Goal: Transaction & Acquisition: Obtain resource

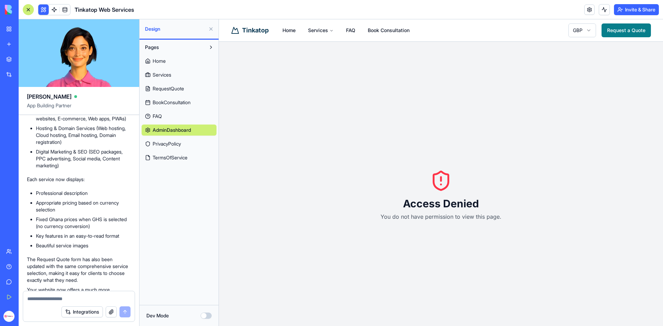
scroll to position [3237, 0]
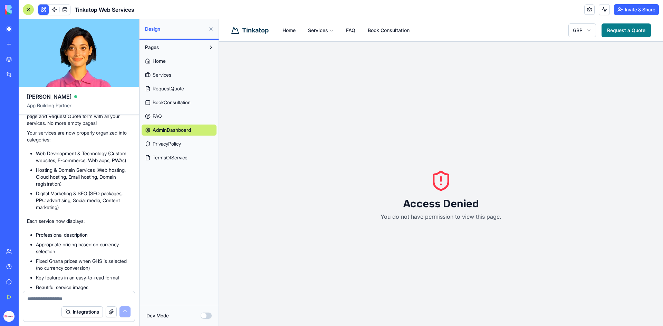
click at [59, 300] on textarea at bounding box center [78, 299] width 103 height 7
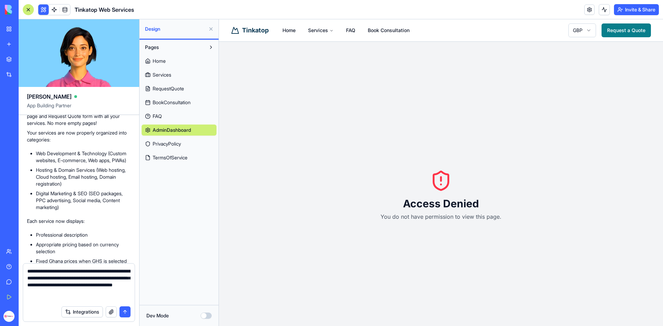
type textarea "**********"
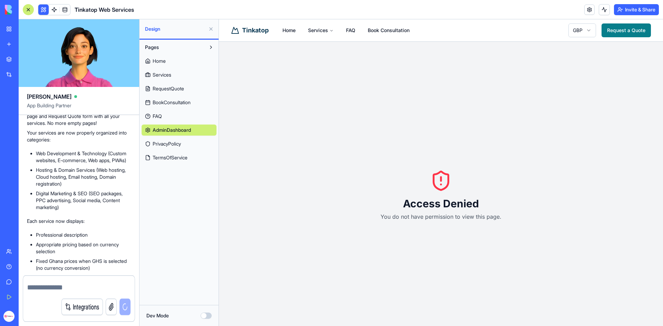
scroll to position [3533, 0]
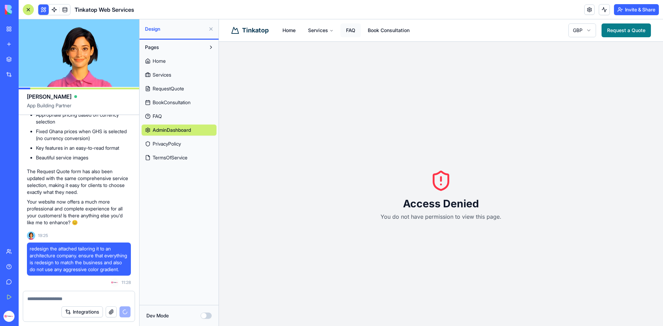
click at [352, 29] on link "FAQ" at bounding box center [351, 30] width 20 height 14
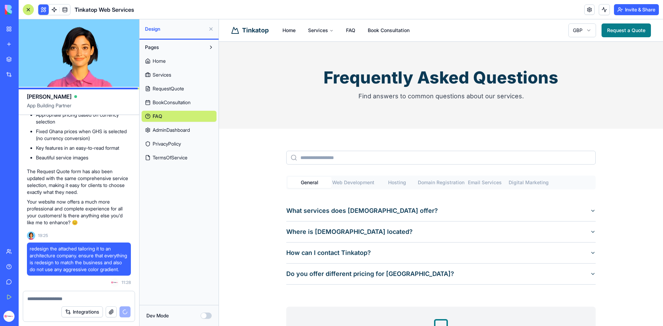
click at [357, 185] on Development "Web Development" at bounding box center [354, 182] width 44 height 11
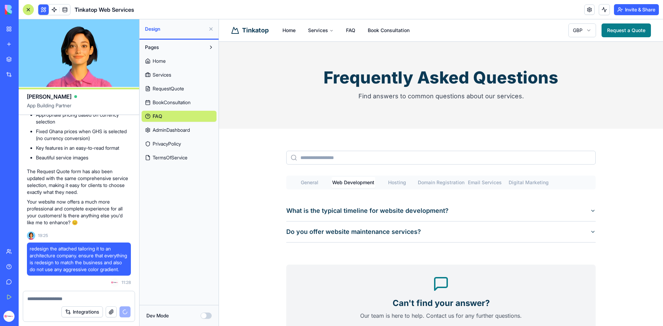
drag, startPoint x: 394, startPoint y: 181, endPoint x: 403, endPoint y: 183, distance: 9.1
click at [395, 181] on button "Hosting" at bounding box center [398, 182] width 44 height 11
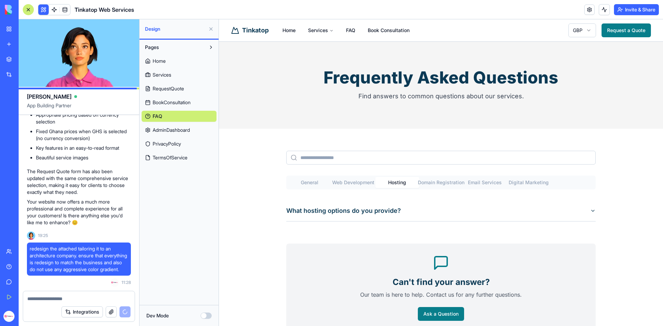
click at [447, 184] on Registration "Domain Registration" at bounding box center [441, 182] width 44 height 11
click at [492, 183] on Services "Email Services" at bounding box center [485, 182] width 44 height 11
click at [521, 183] on Marketing "Digital Marketing" at bounding box center [529, 182] width 44 height 11
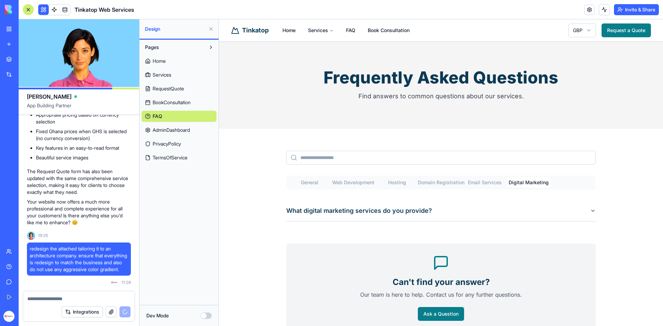
click at [570, 209] on button "What digital marketing services do you provide?" at bounding box center [441, 211] width 310 height 21
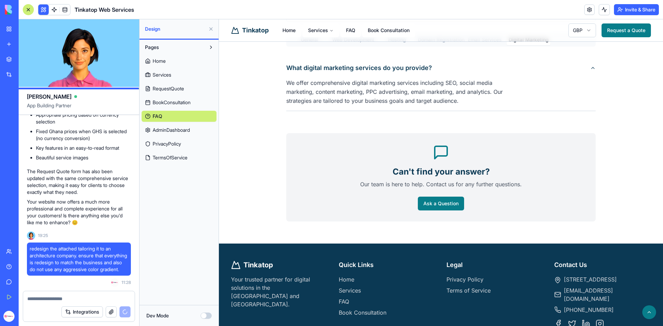
scroll to position [198, 0]
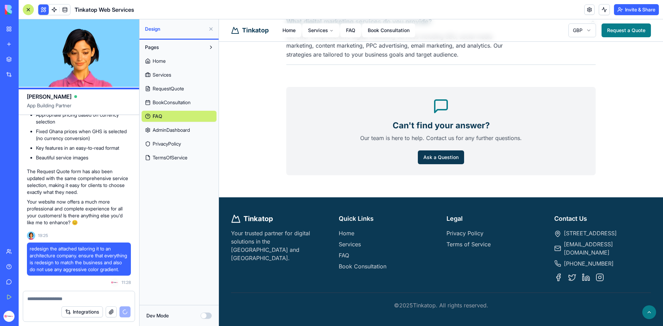
click at [445, 151] on link "Ask a Question" at bounding box center [441, 158] width 46 height 14
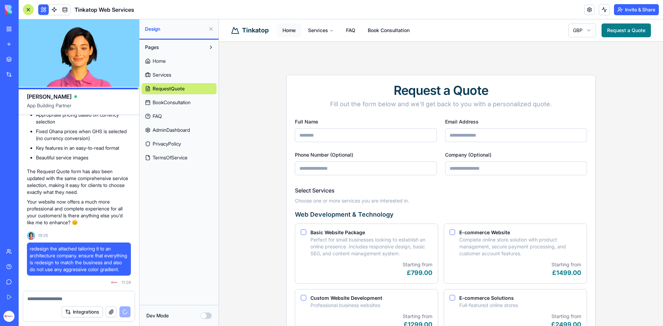
click at [283, 28] on link "Home" at bounding box center [289, 30] width 24 height 14
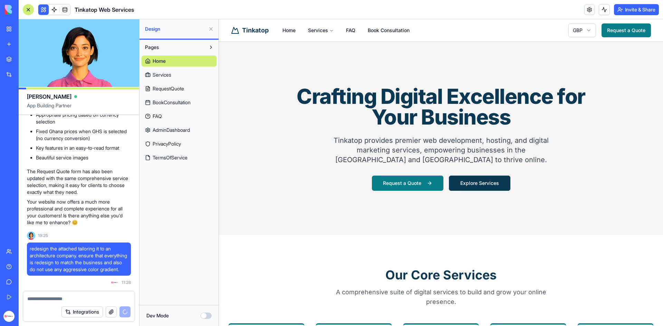
click at [474, 184] on link "Explore Services" at bounding box center [479, 183] width 61 height 15
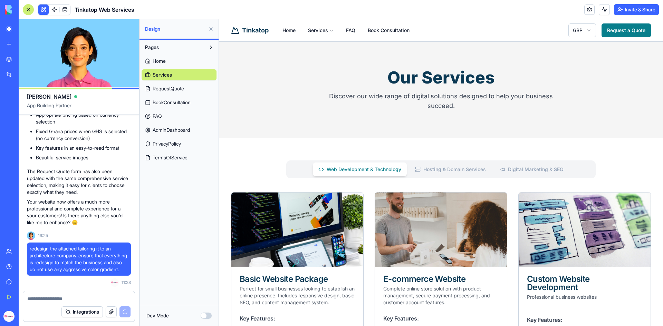
click at [446, 169] on Services "Hosting & Domain Services" at bounding box center [451, 170] width 82 height 14
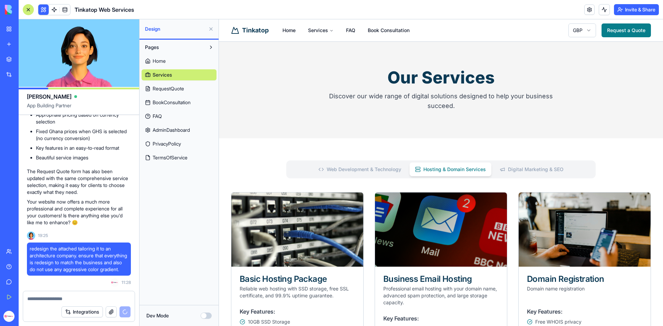
click at [522, 171] on SEO "Digital Marketing & SEO" at bounding box center [531, 170] width 75 height 14
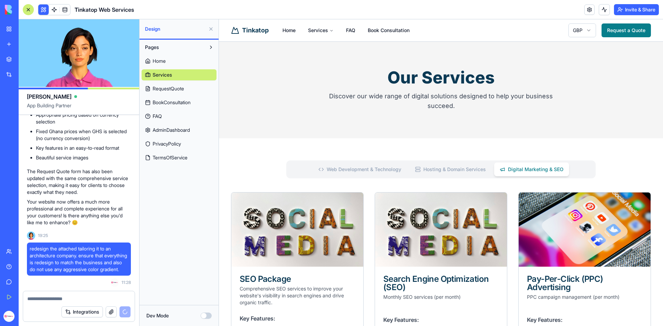
click at [522, 170] on SEO "Digital Marketing & SEO" at bounding box center [531, 170] width 75 height 14
click at [351, 28] on link "FAQ" at bounding box center [351, 30] width 20 height 14
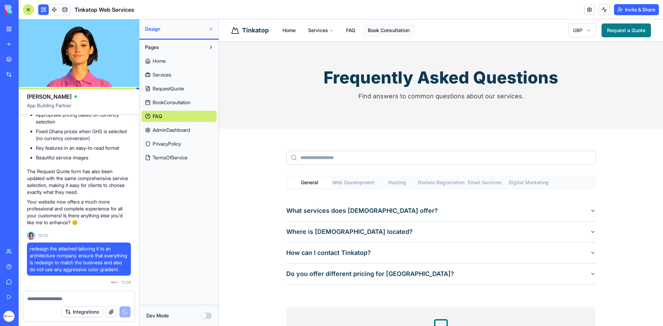
click at [386, 30] on link "Book Consultation" at bounding box center [388, 30] width 53 height 14
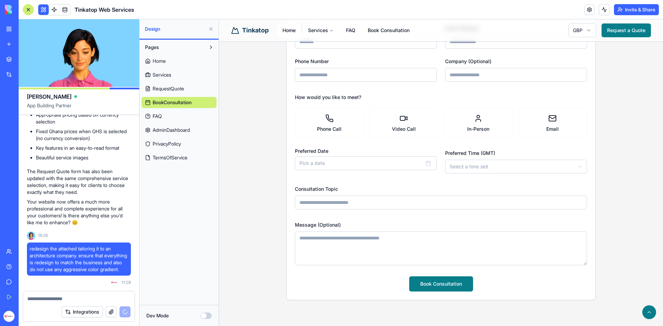
scroll to position [69, 0]
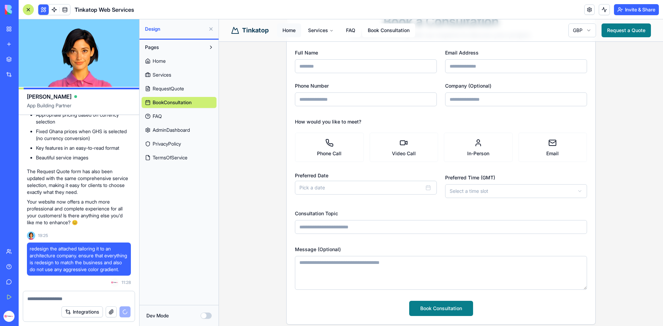
click at [288, 30] on link "Home" at bounding box center [289, 30] width 24 height 14
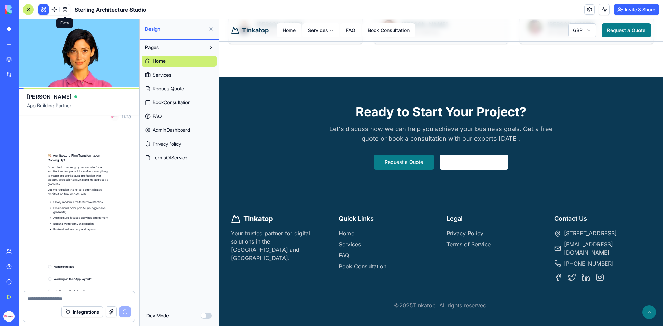
scroll to position [3828, 0]
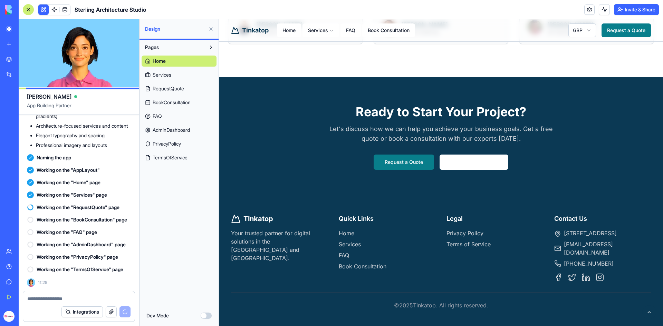
click at [646, 311] on button at bounding box center [650, 313] width 14 height 14
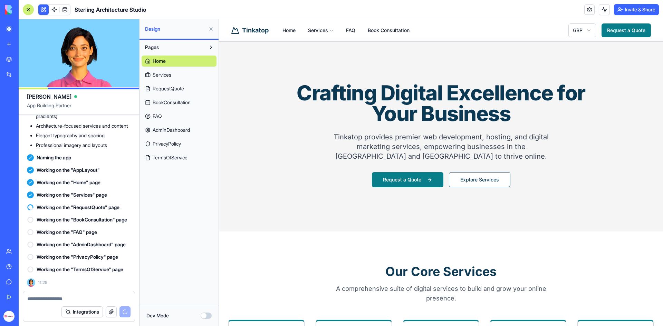
scroll to position [0, 0]
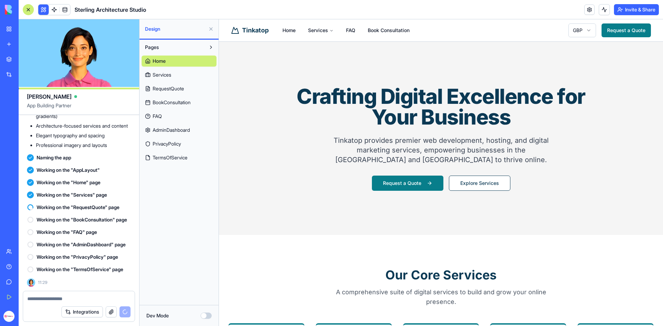
click at [246, 28] on span "Tinkatop" at bounding box center [255, 31] width 27 height 10
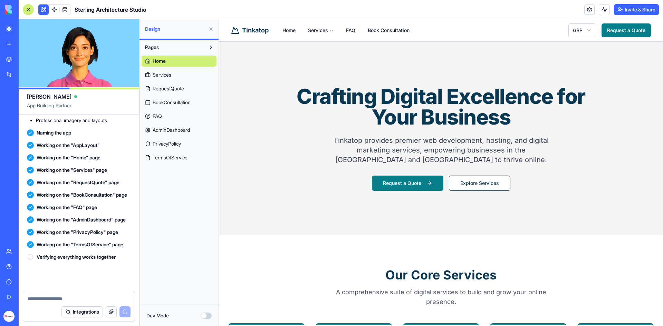
scroll to position [3853, 0]
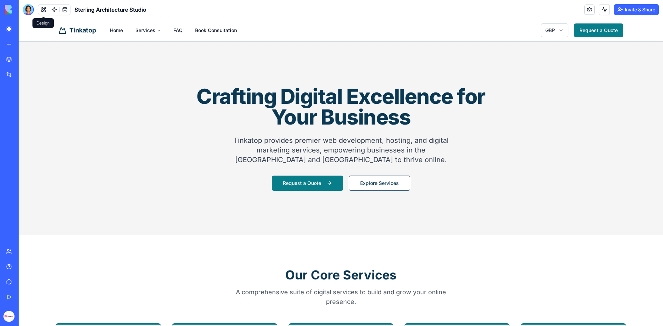
click at [42, 12] on button at bounding box center [43, 9] width 10 height 10
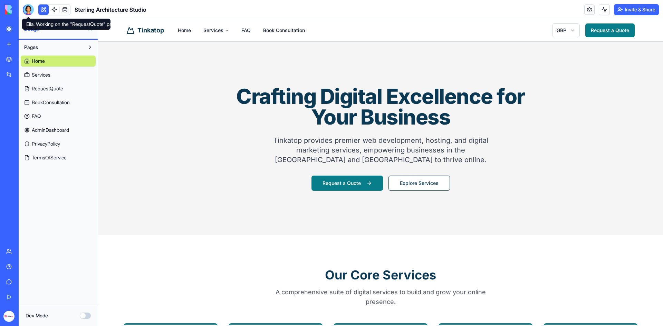
click at [29, 9] on div at bounding box center [28, 9] width 11 height 11
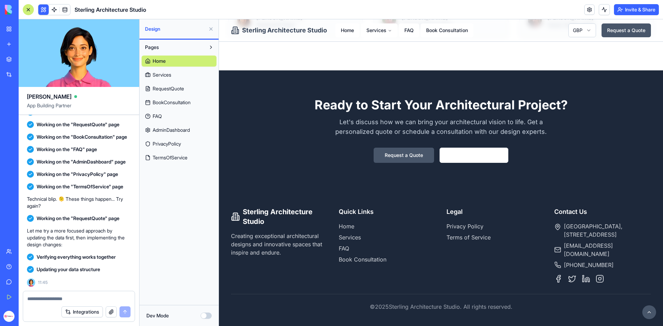
scroll to position [784, 0]
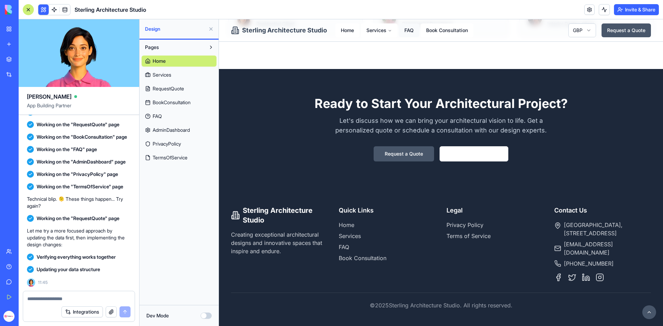
click at [411, 30] on link "FAQ" at bounding box center [409, 30] width 20 height 14
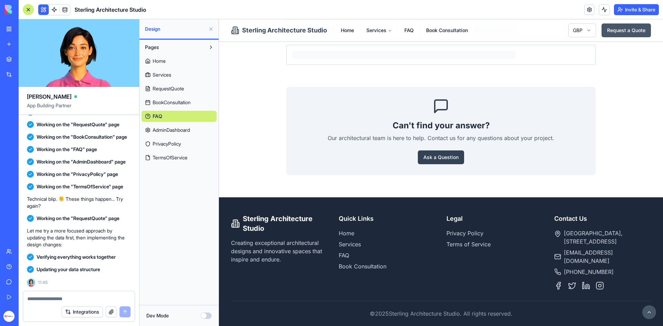
scroll to position [230, 0]
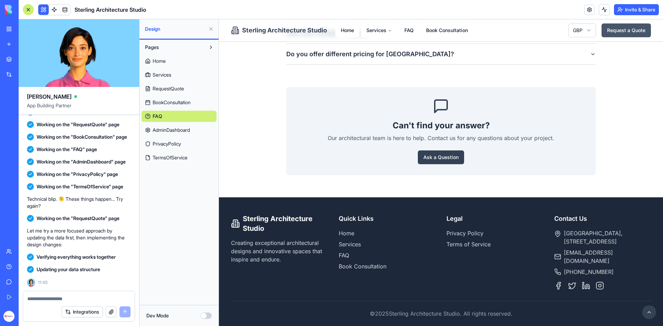
click at [648, 309] on button at bounding box center [650, 313] width 14 height 14
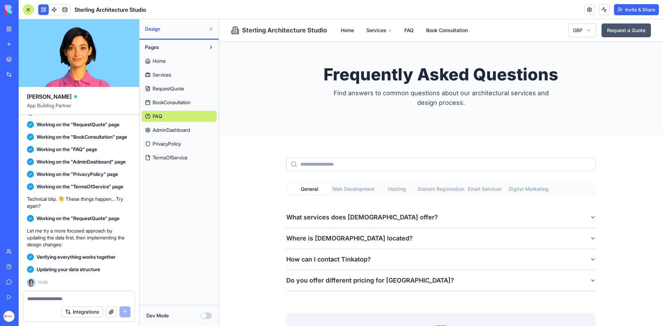
scroll to position [0, 0]
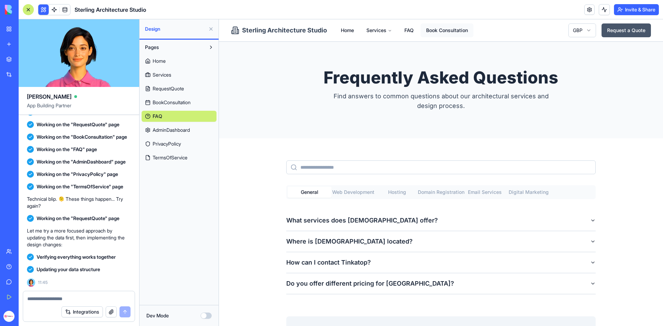
click at [443, 26] on link "Book Consultation" at bounding box center [447, 30] width 53 height 14
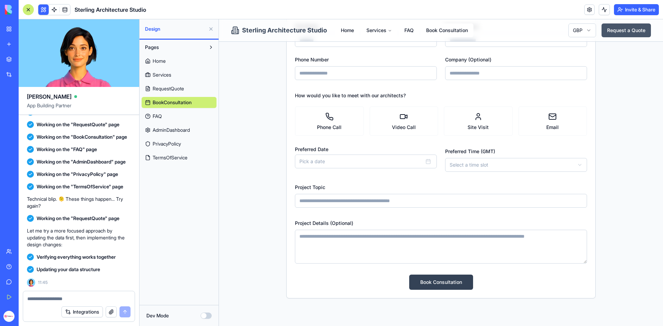
scroll to position [104, 0]
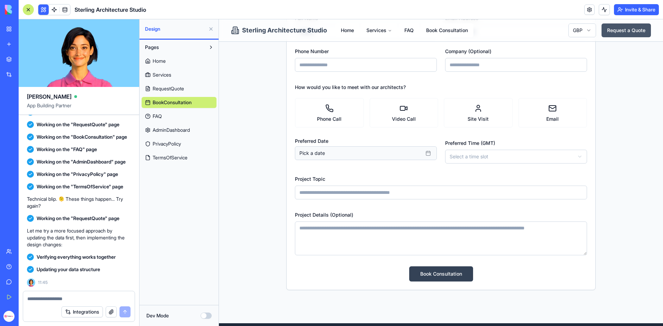
click at [343, 150] on button "Pick a date" at bounding box center [366, 153] width 142 height 14
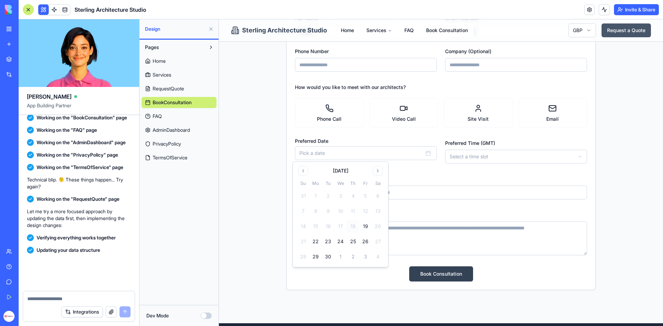
scroll to position [3931, 0]
click at [446, 184] on div "Project Topic" at bounding box center [441, 187] width 292 height 25
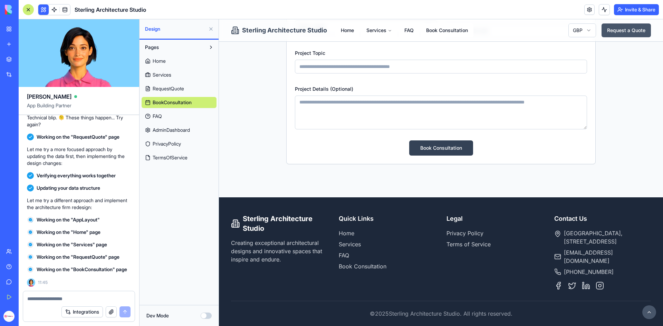
scroll to position [3862, 0]
click at [273, 31] on span "Sterling Architecture Studio" at bounding box center [284, 31] width 85 height 10
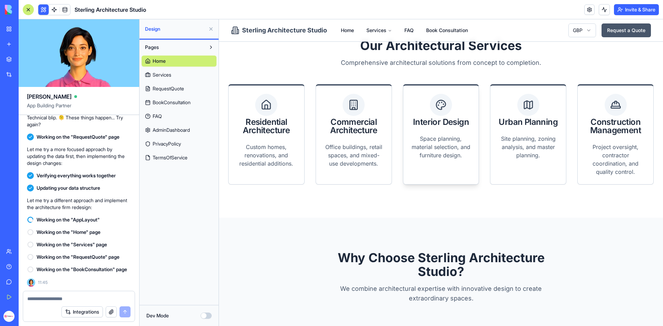
click at [438, 134] on div "Interior Design" at bounding box center [442, 110] width 76 height 49
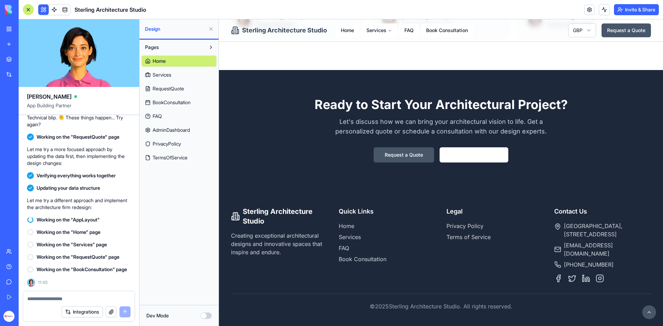
scroll to position [784, 0]
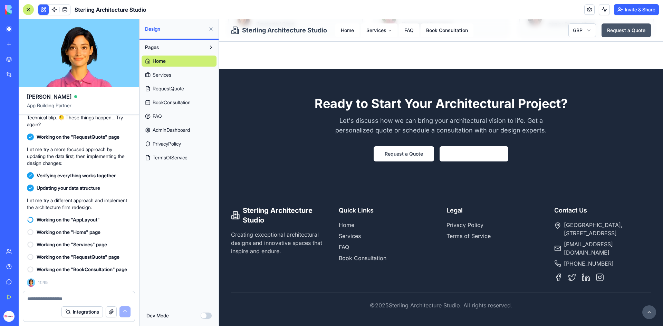
click at [414, 159] on link "Request a Quote" at bounding box center [404, 153] width 60 height 15
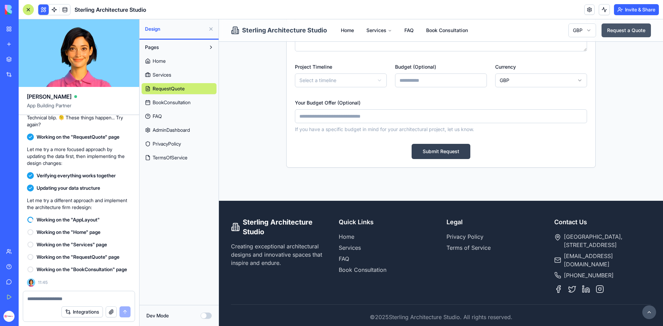
scroll to position [839, 0]
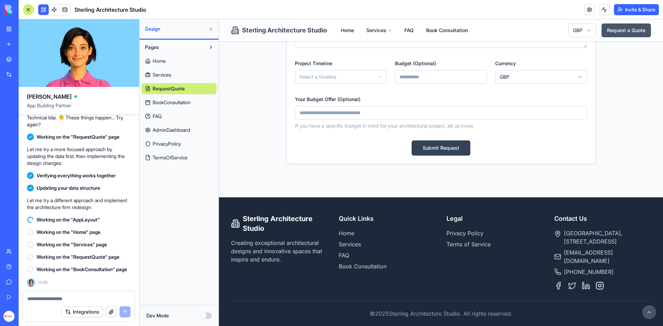
click at [597, 282] on icon at bounding box center [600, 286] width 8 height 8
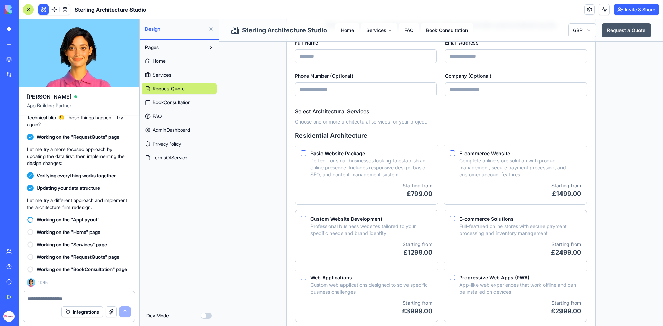
scroll to position [0, 0]
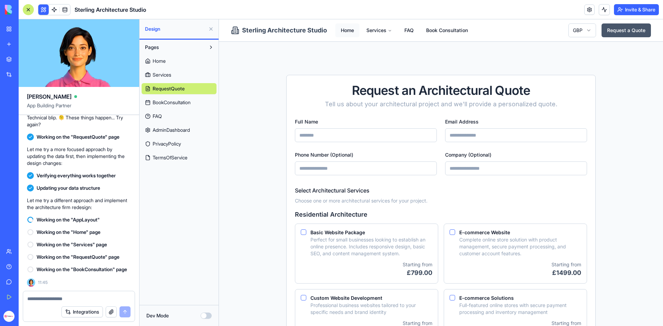
click at [349, 32] on link "Home" at bounding box center [347, 30] width 24 height 14
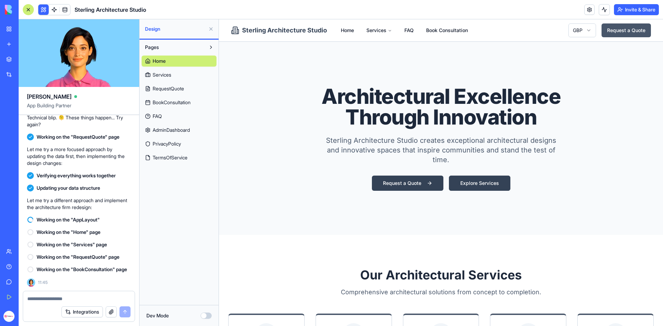
click at [475, 183] on link "Explore Services" at bounding box center [479, 183] width 61 height 15
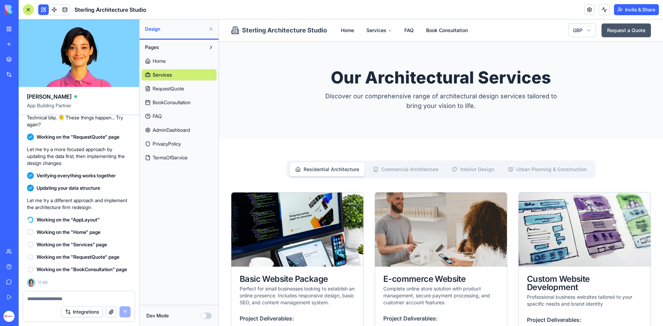
click at [409, 168] on Architecture "Commercial Architecture" at bounding box center [406, 170] width 76 height 14
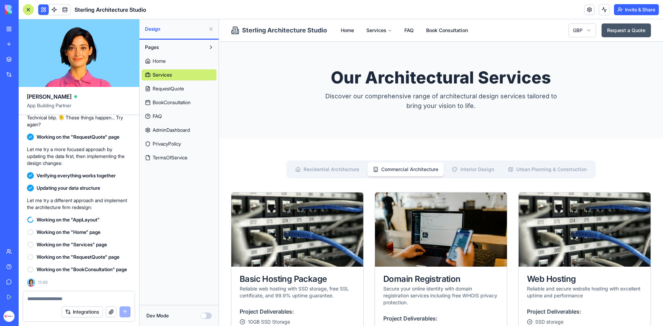
click at [457, 169] on Design "Interior Design" at bounding box center [473, 170] width 53 height 14
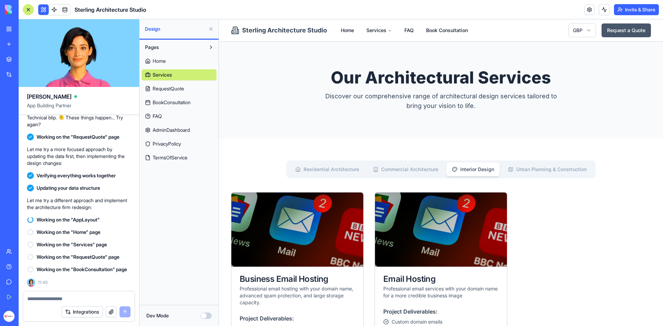
click at [556, 171] on Construction "Urban Planning & Construction" at bounding box center [548, 170] width 90 height 14
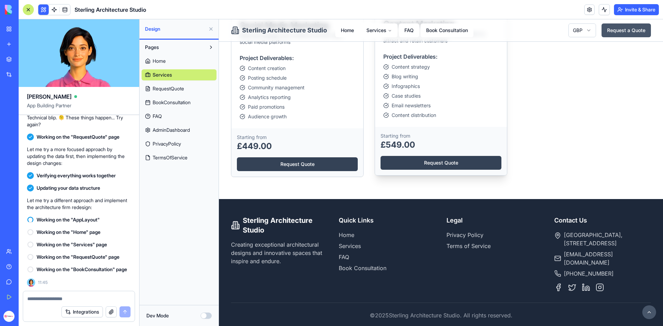
scroll to position [512, 0]
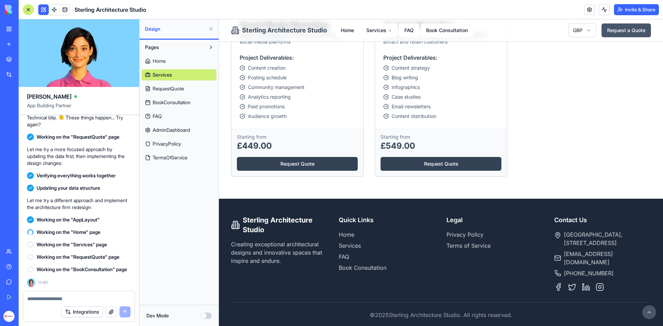
click at [56, 299] on textarea at bounding box center [78, 299] width 103 height 7
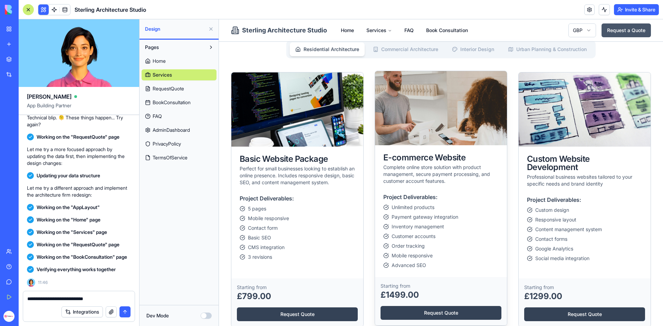
scroll to position [35, 0]
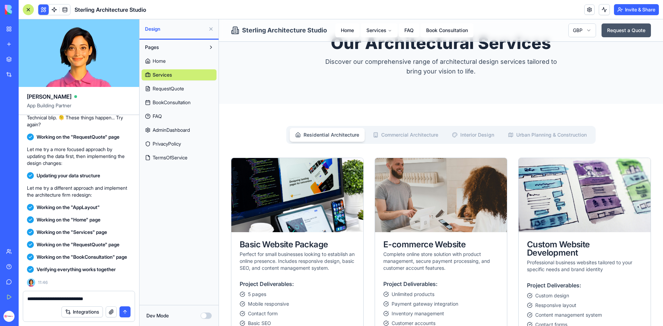
click at [417, 137] on Architecture "Commercial Architecture" at bounding box center [406, 135] width 76 height 14
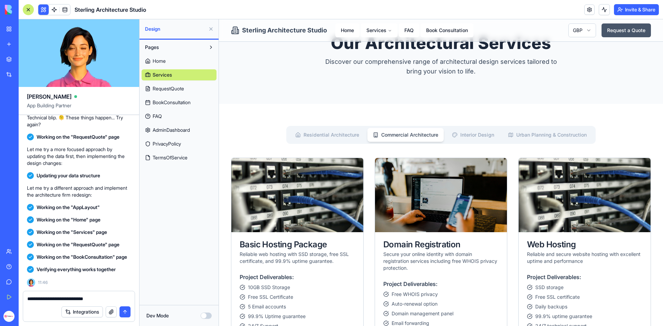
click at [464, 136] on Design "Interior Design" at bounding box center [473, 135] width 53 height 14
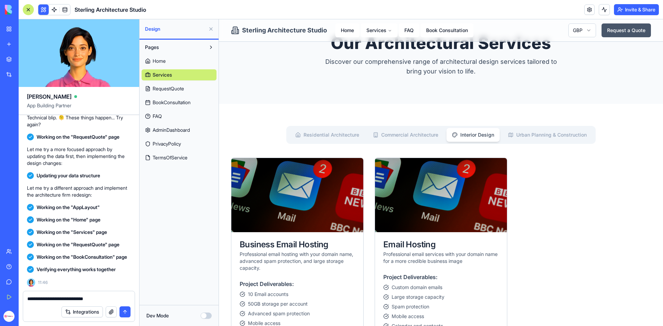
click at [523, 137] on Construction "Urban Planning & Construction" at bounding box center [548, 135] width 90 height 14
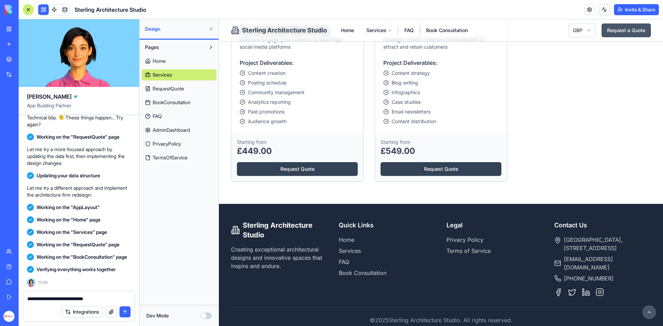
scroll to position [512, 0]
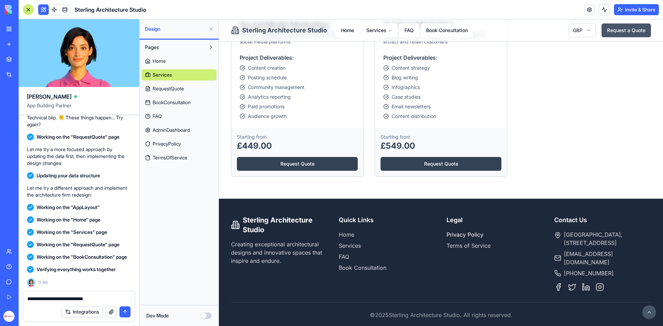
click at [461, 234] on link "Privacy Policy" at bounding box center [465, 234] width 37 height 7
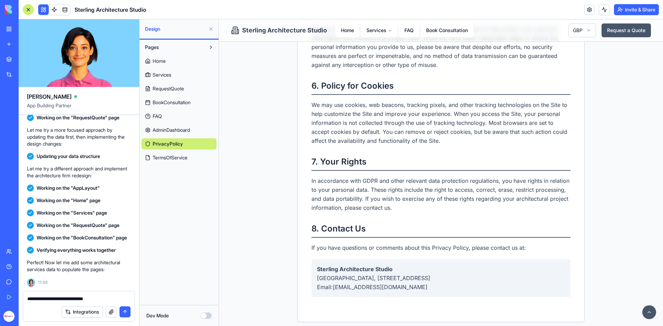
scroll to position [869, 0]
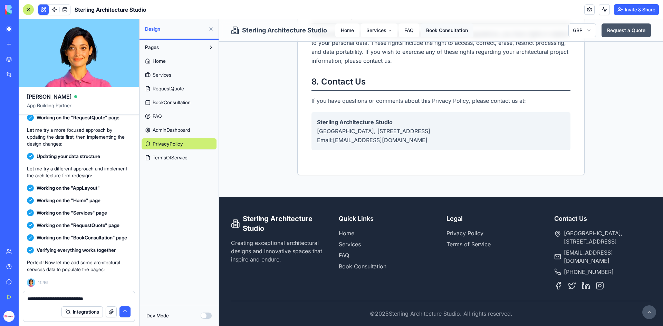
click at [447, 26] on link "Book Consultation" at bounding box center [447, 30] width 53 height 14
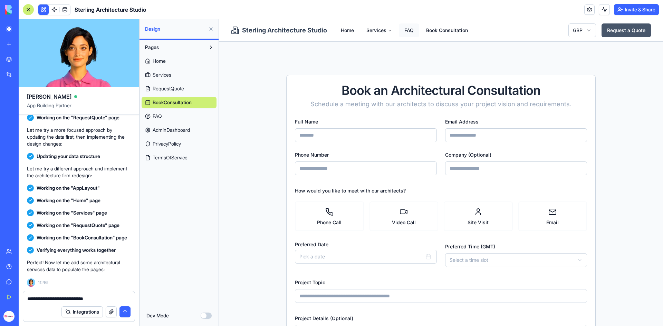
click at [408, 32] on link "FAQ" at bounding box center [409, 30] width 20 height 14
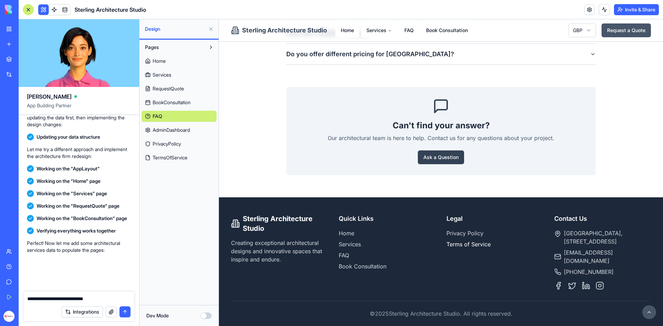
scroll to position [3969, 0]
click at [458, 246] on link "Terms of Service" at bounding box center [469, 244] width 44 height 7
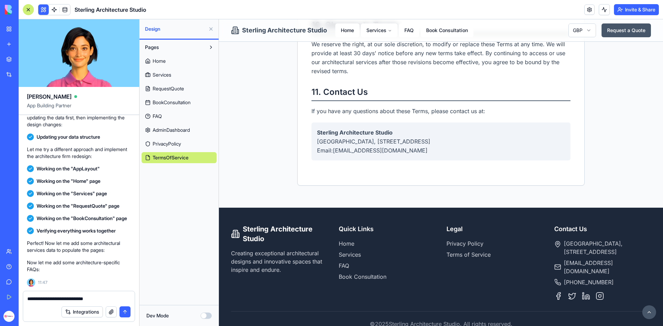
scroll to position [824, 0]
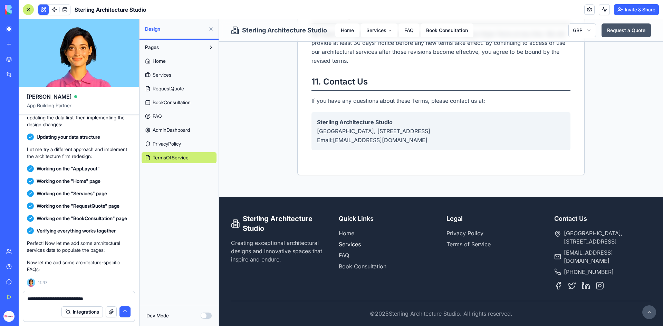
click at [348, 245] on link "Services" at bounding box center [350, 244] width 22 height 7
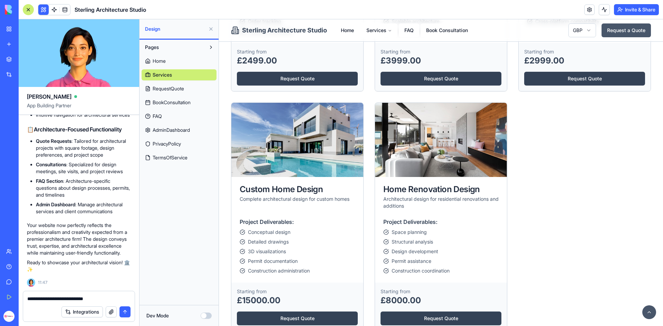
scroll to position [622, 0]
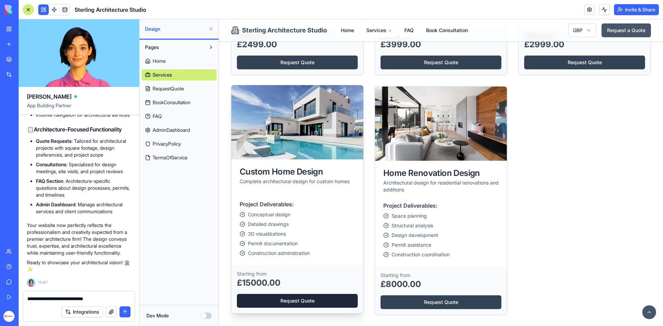
click at [276, 300] on link "Request Quote" at bounding box center [297, 301] width 121 height 14
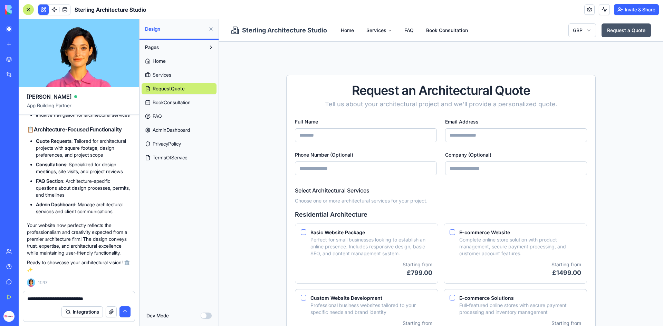
click at [95, 297] on textarea "**********" at bounding box center [78, 299] width 103 height 7
drag, startPoint x: 417, startPoint y: 90, endPoint x: 490, endPoint y: 90, distance: 72.9
click at [490, 90] on div "Request an Architectural Quote" at bounding box center [441, 91] width 292 height 14
copy div "Architectural"
click at [127, 300] on textarea "**********" at bounding box center [78, 299] width 103 height 7
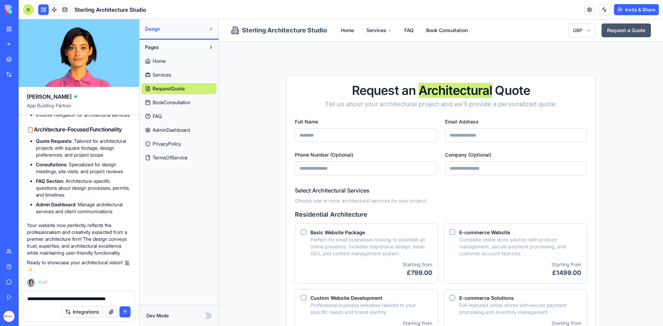
paste textarea "**********"
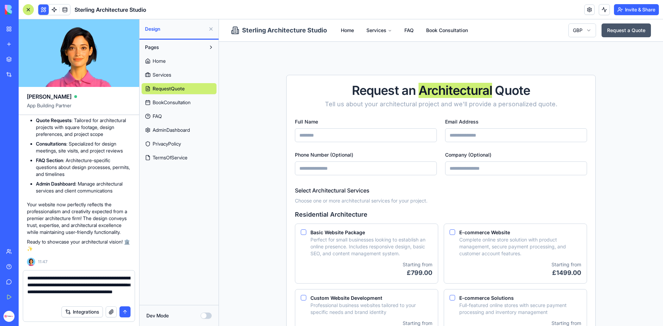
type textarea "**********"
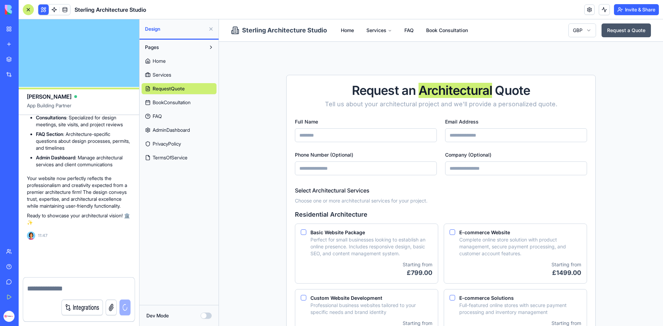
scroll to position [4501, 0]
